Goal: Transaction & Acquisition: Download file/media

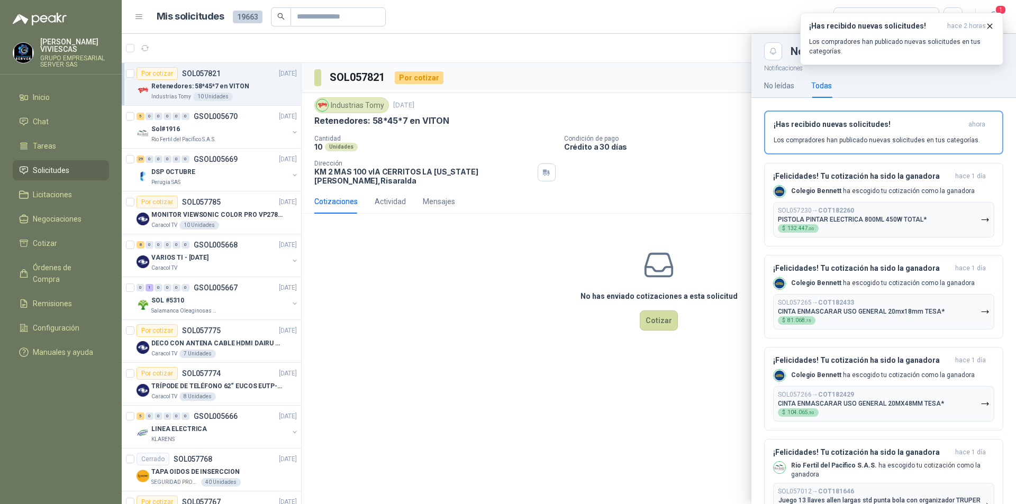
drag, startPoint x: 506, startPoint y: 371, endPoint x: 538, endPoint y: 359, distance: 33.8
click at [506, 370] on div at bounding box center [569, 269] width 895 height 471
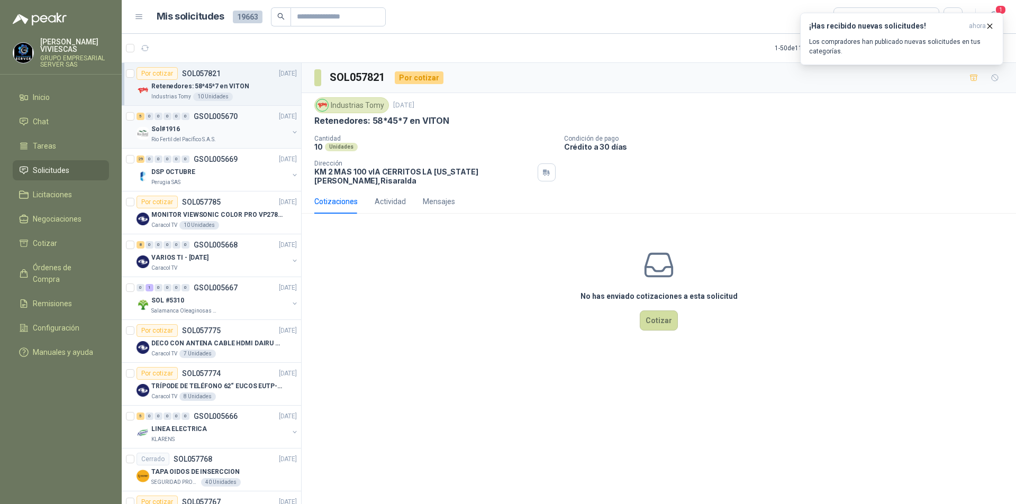
click at [165, 137] on p "Rio Fertil del Pacífico S.A.S." at bounding box center [183, 140] width 65 height 8
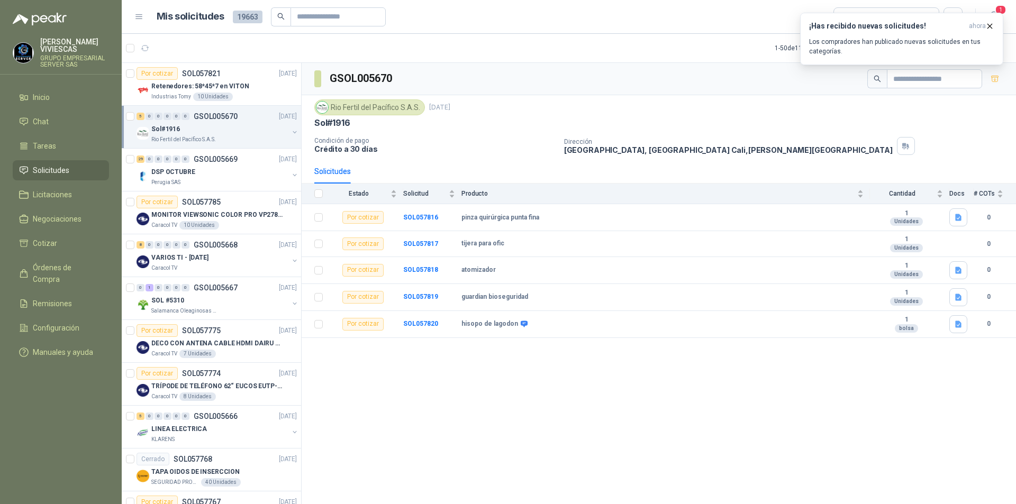
click at [167, 135] on div "Sol#1916" at bounding box center [219, 129] width 137 height 13
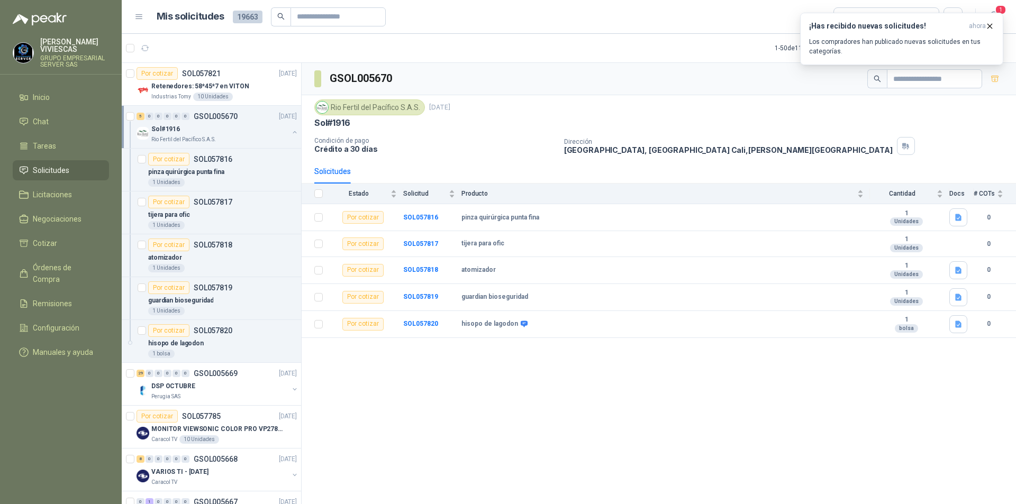
click at [169, 126] on p "Sol#1916" at bounding box center [165, 129] width 29 height 10
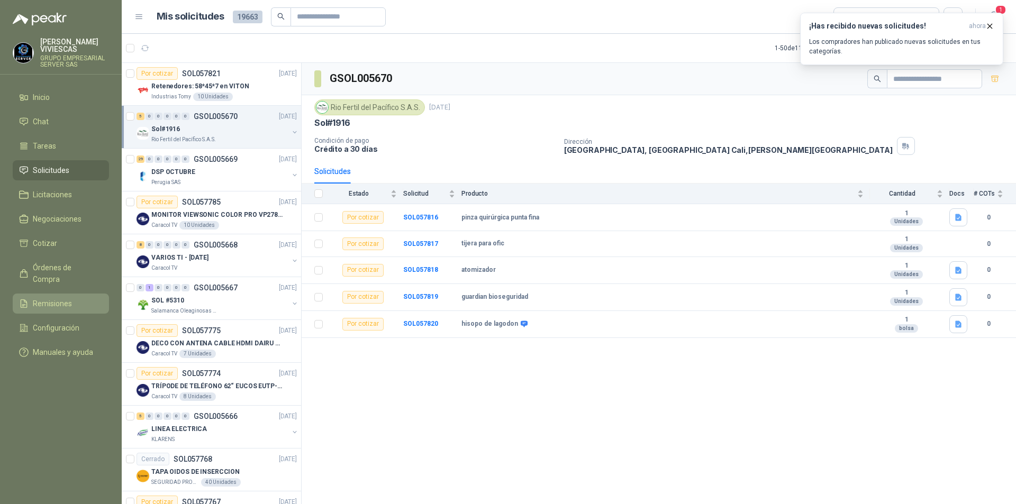
click at [46, 298] on span "Remisiones" at bounding box center [52, 304] width 39 height 12
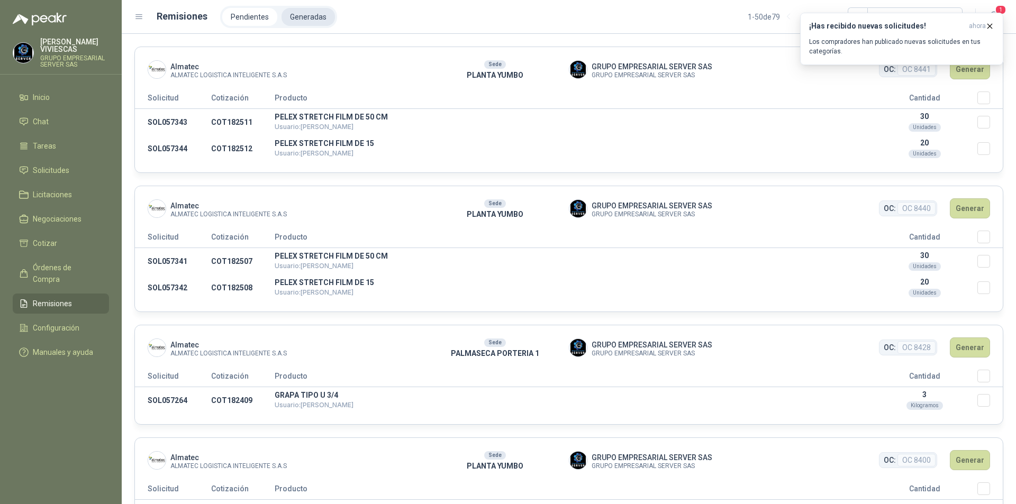
click at [300, 24] on li "Generadas" at bounding box center [308, 17] width 53 height 18
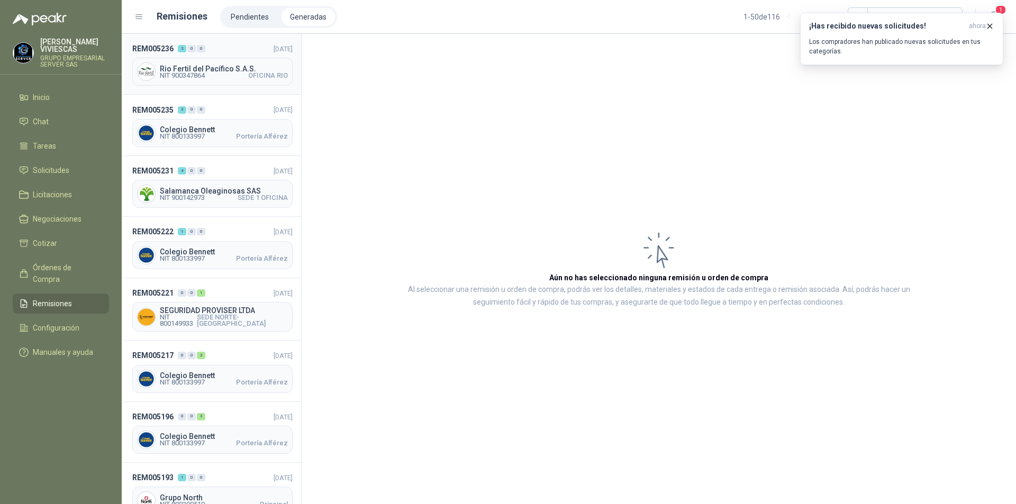
click at [190, 74] on span "NIT 900347864" at bounding box center [182, 76] width 45 height 6
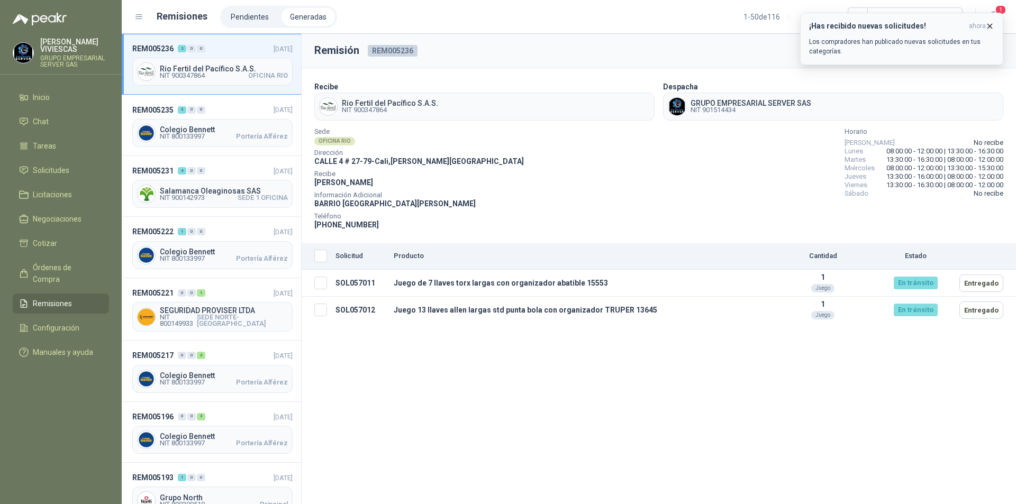
click at [989, 28] on icon "button" at bounding box center [990, 26] width 9 height 9
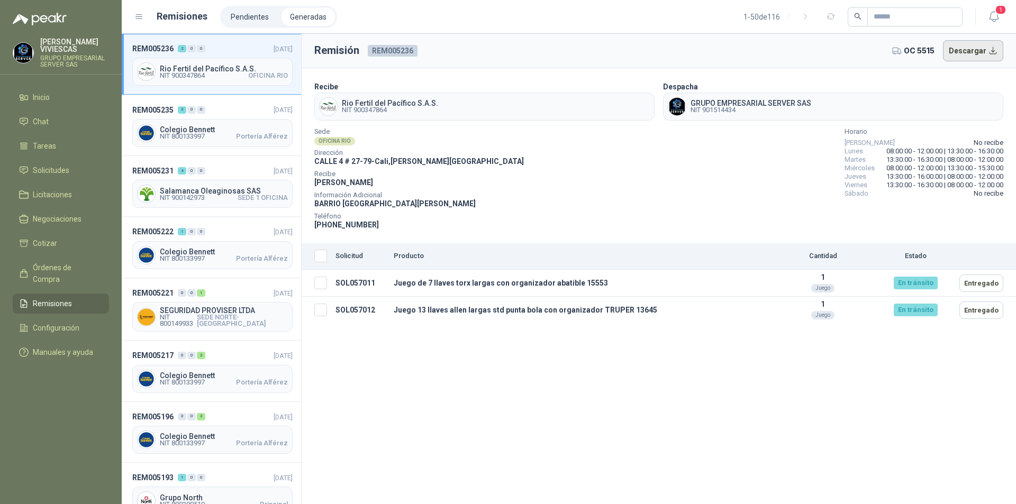
click at [958, 50] on button "Descargar" at bounding box center [973, 50] width 61 height 21
